Goal: Transaction & Acquisition: Download file/media

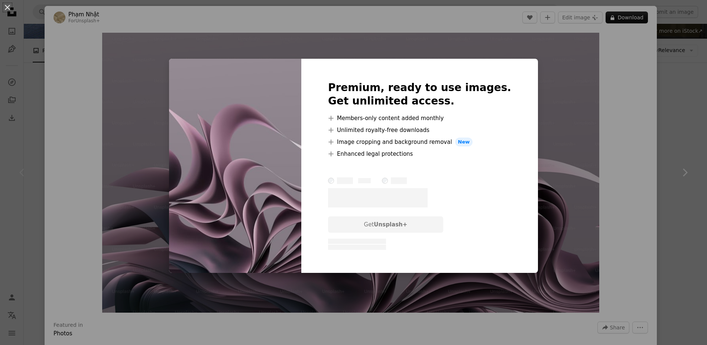
scroll to position [45, 0]
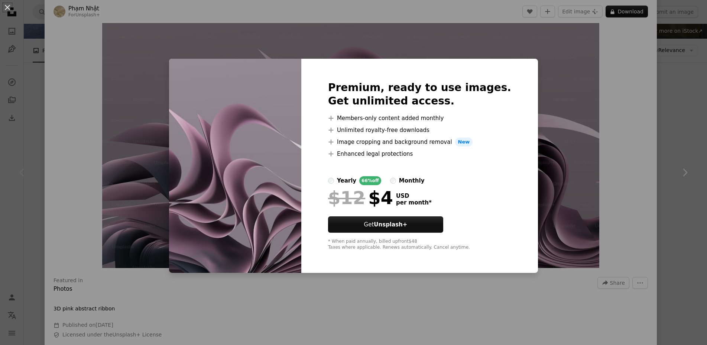
click at [75, 54] on div "An X shape Premium, ready to use images. Get unlimited access. A plus sign Memb…" at bounding box center [353, 172] width 707 height 345
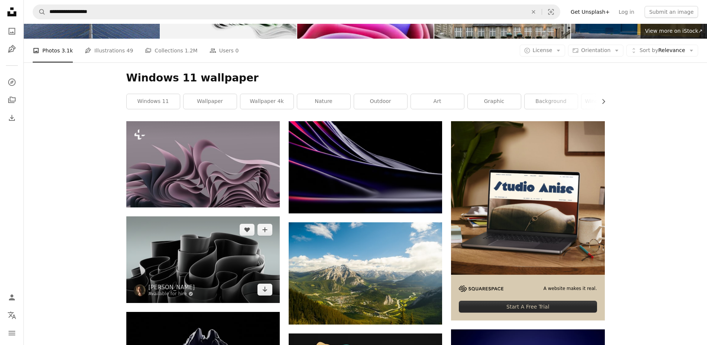
click at [239, 216] on img at bounding box center [202, 259] width 153 height 86
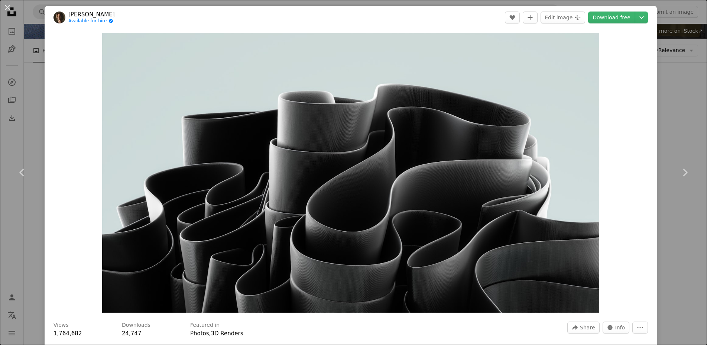
drag, startPoint x: 607, startPoint y: 18, endPoint x: 615, endPoint y: 38, distance: 22.2
click at [608, 19] on link "Download free" at bounding box center [611, 18] width 47 height 12
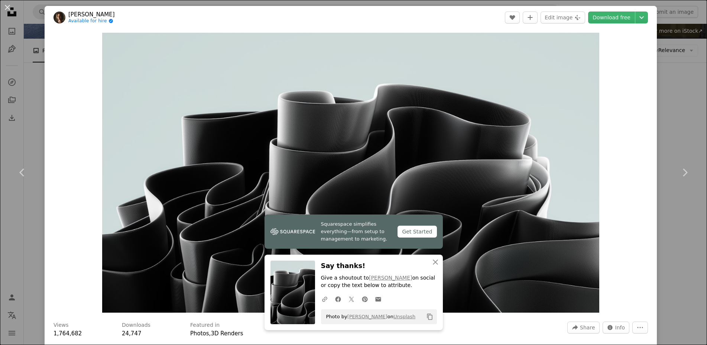
click at [677, 99] on div "An X shape Chevron left Chevron right Squarespace simplifies everything—from se…" at bounding box center [353, 172] width 707 height 345
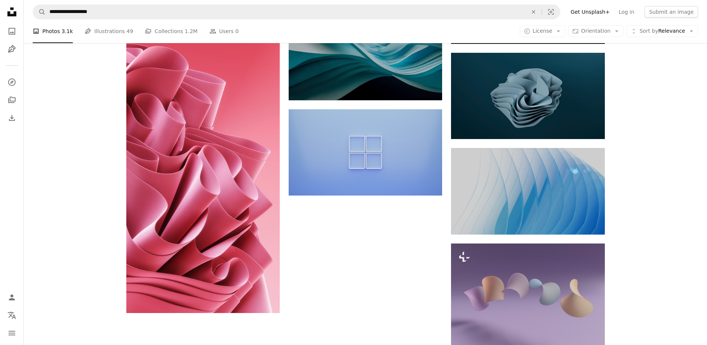
scroll to position [626, 0]
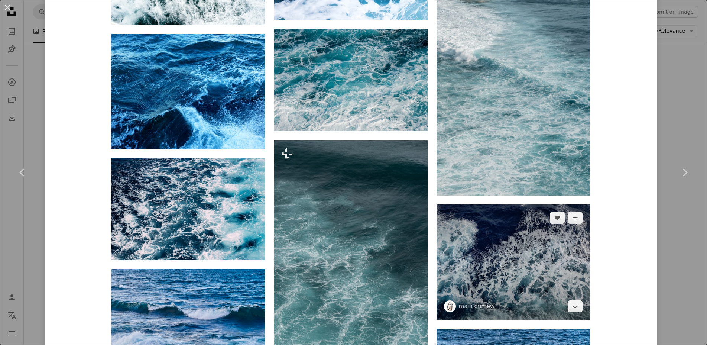
scroll to position [1382, 0]
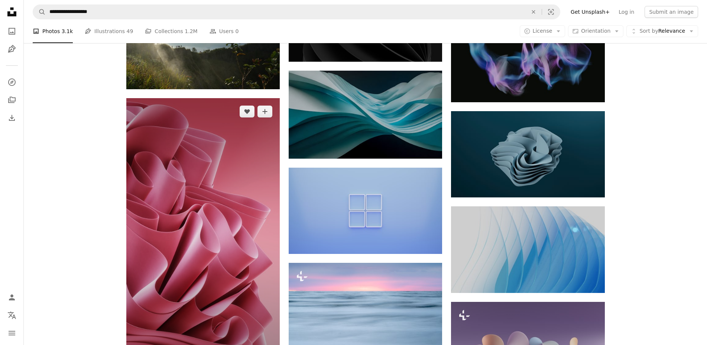
click at [178, 100] on img at bounding box center [202, 234] width 153 height 273
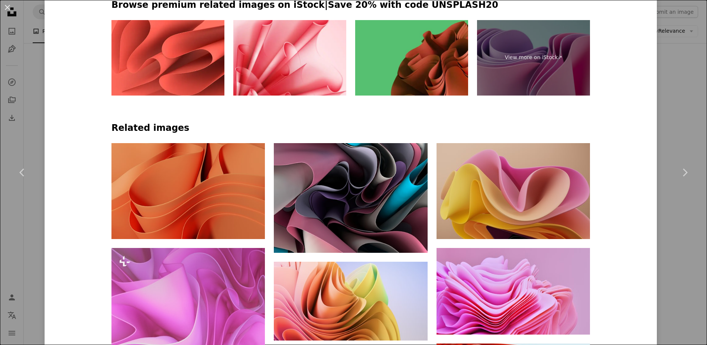
scroll to position [446, 0]
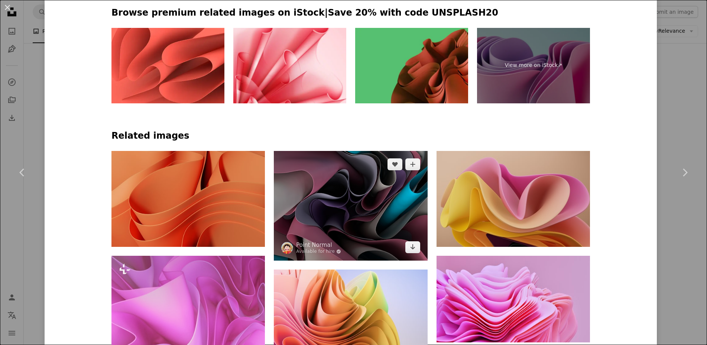
click at [385, 151] on img at bounding box center [350, 206] width 153 height 110
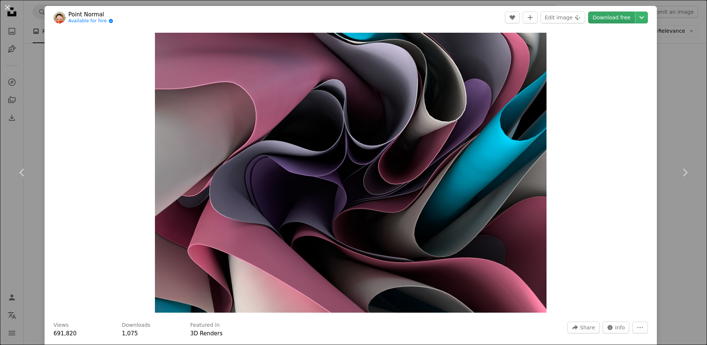
click at [618, 20] on link "Download free" at bounding box center [611, 18] width 47 height 12
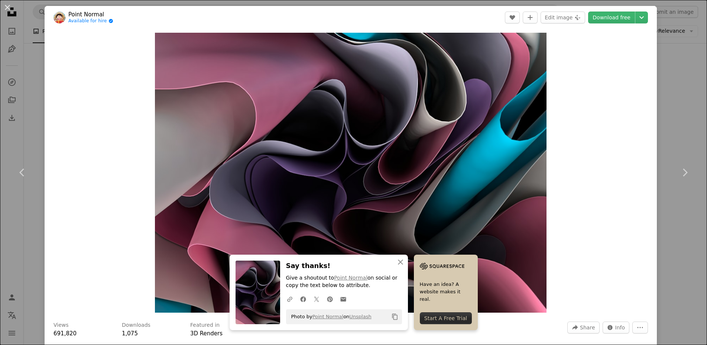
click at [45, 65] on div "Zoom in" at bounding box center [351, 172] width 612 height 287
click at [5, 5] on button "An X shape" at bounding box center [7, 7] width 9 height 9
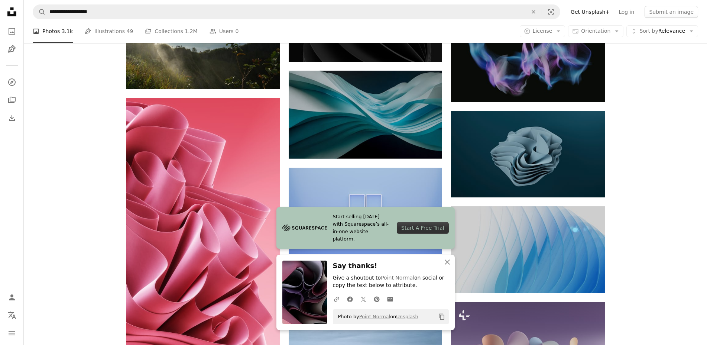
click at [4, 5] on nav "Unsplash logo Unsplash Home A photo Pen Tool A compass A stack of folders Downl…" at bounding box center [12, 172] width 24 height 345
